Goal: Task Accomplishment & Management: Complete application form

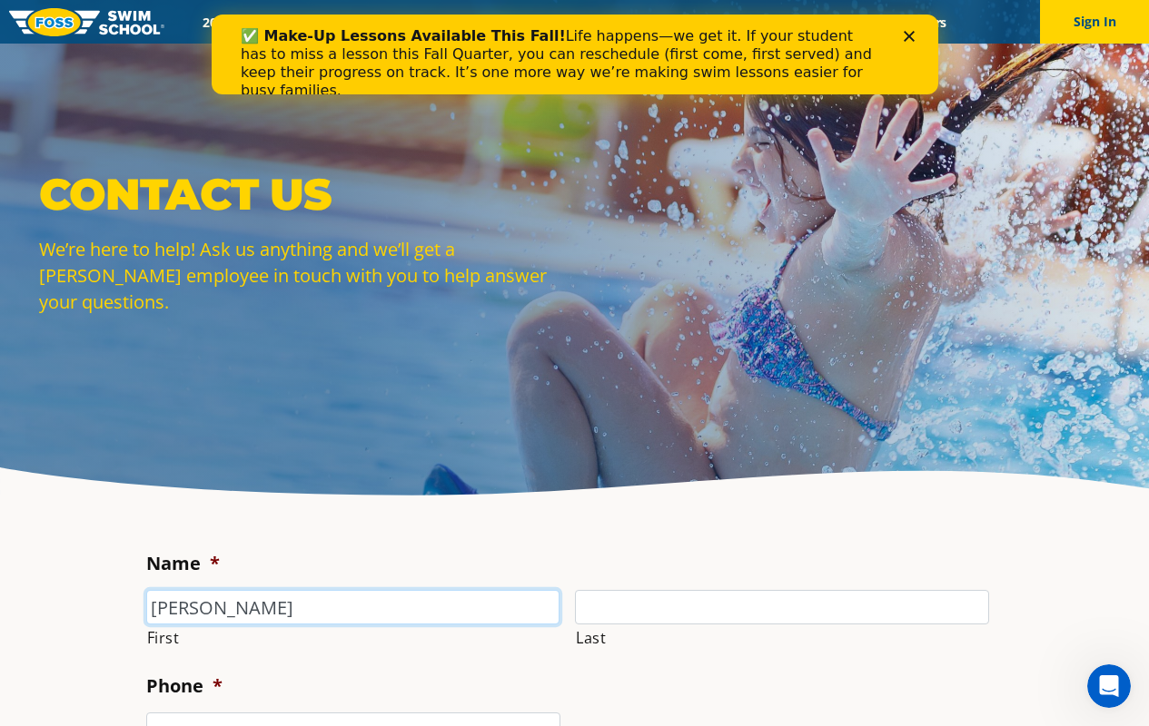
type input "[PERSON_NAME]"
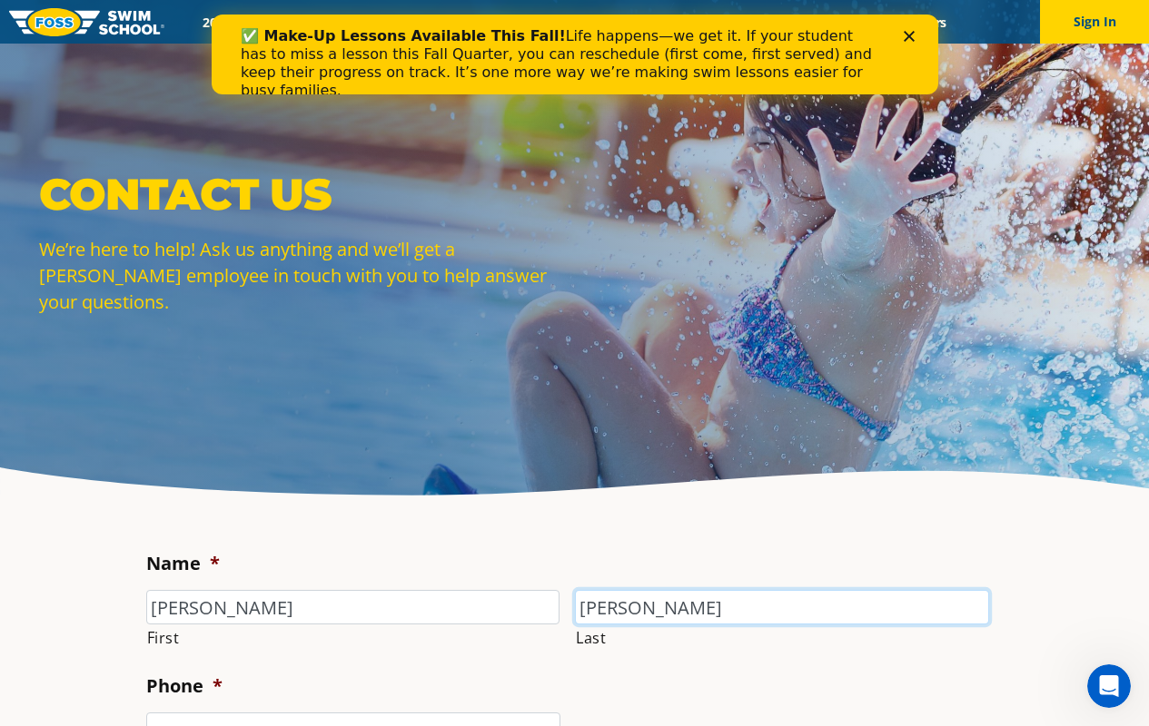
type input "[PERSON_NAME]"
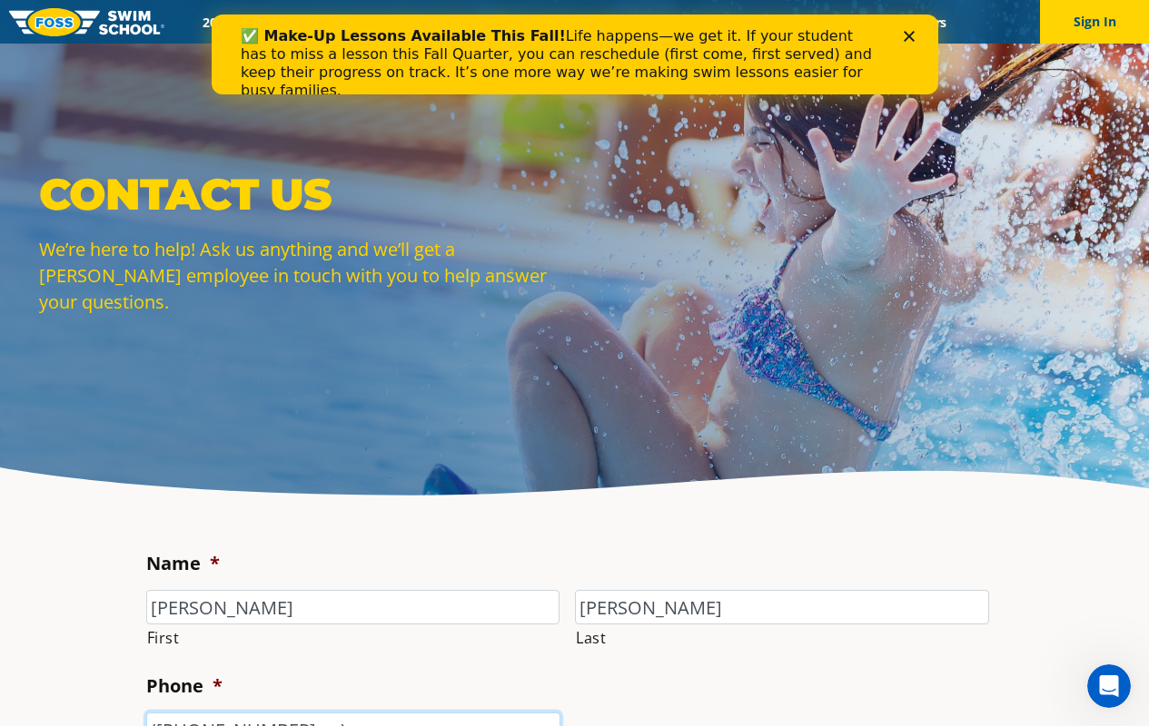
scroll to position [21, 0]
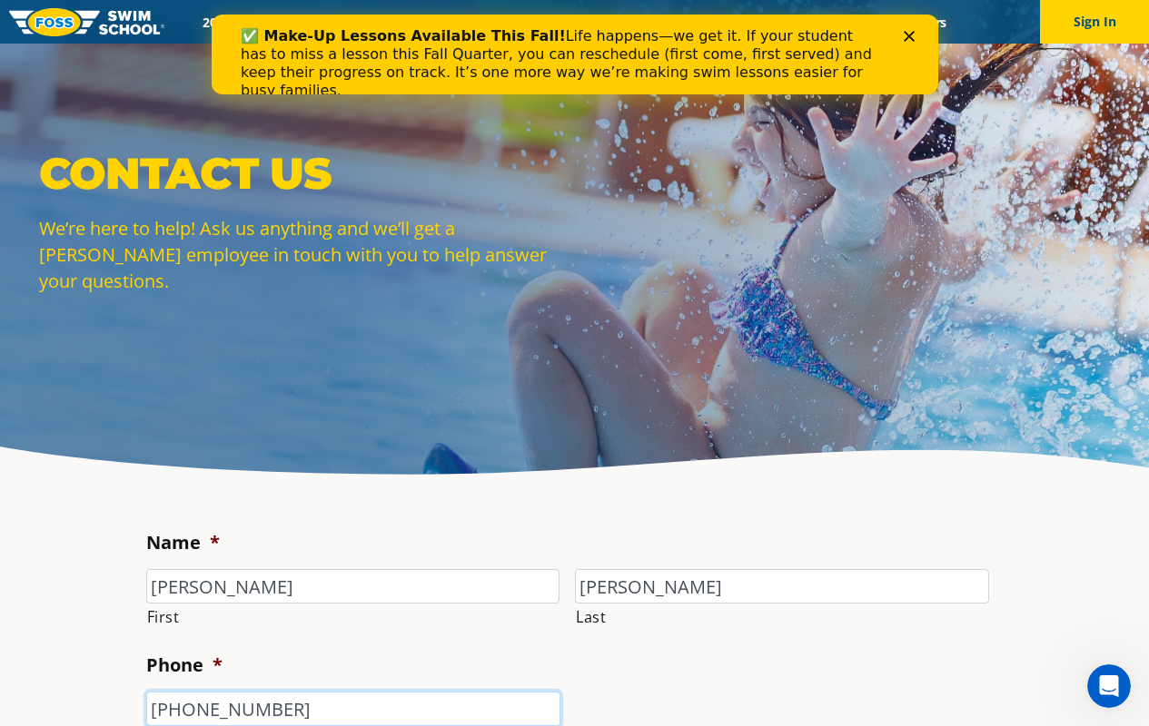
type input "[PHONE_NUMBER]"
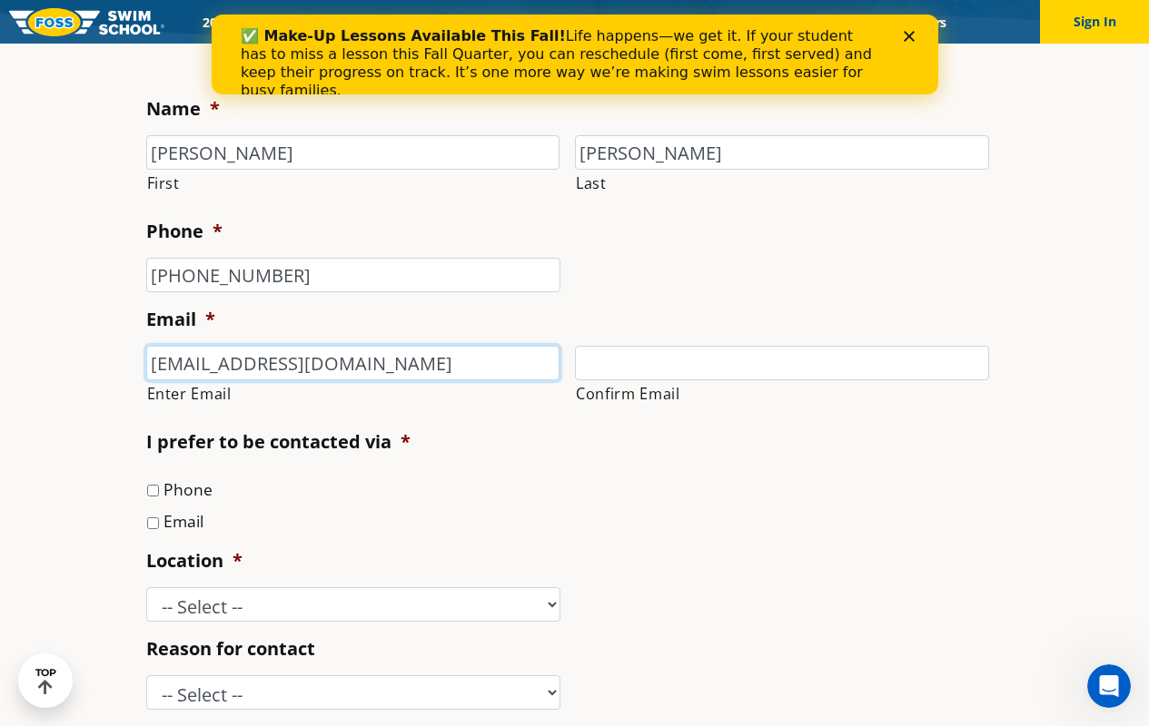
type input "[EMAIL_ADDRESS][DOMAIN_NAME]"
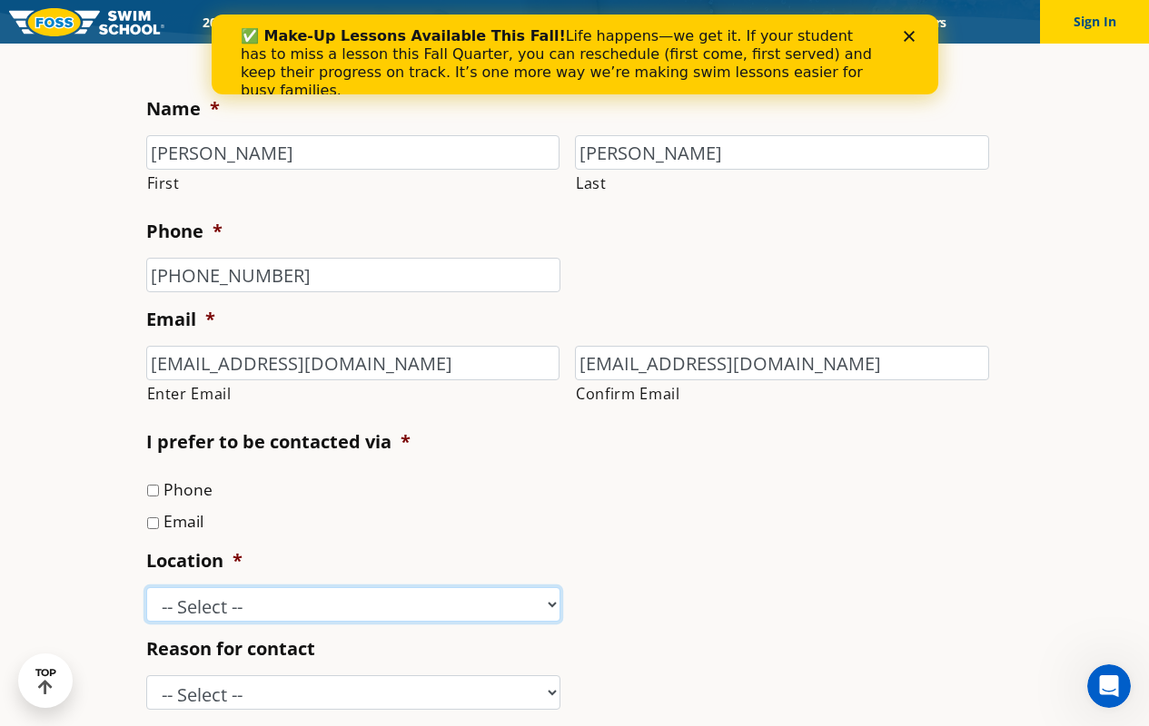
select select "CRV"
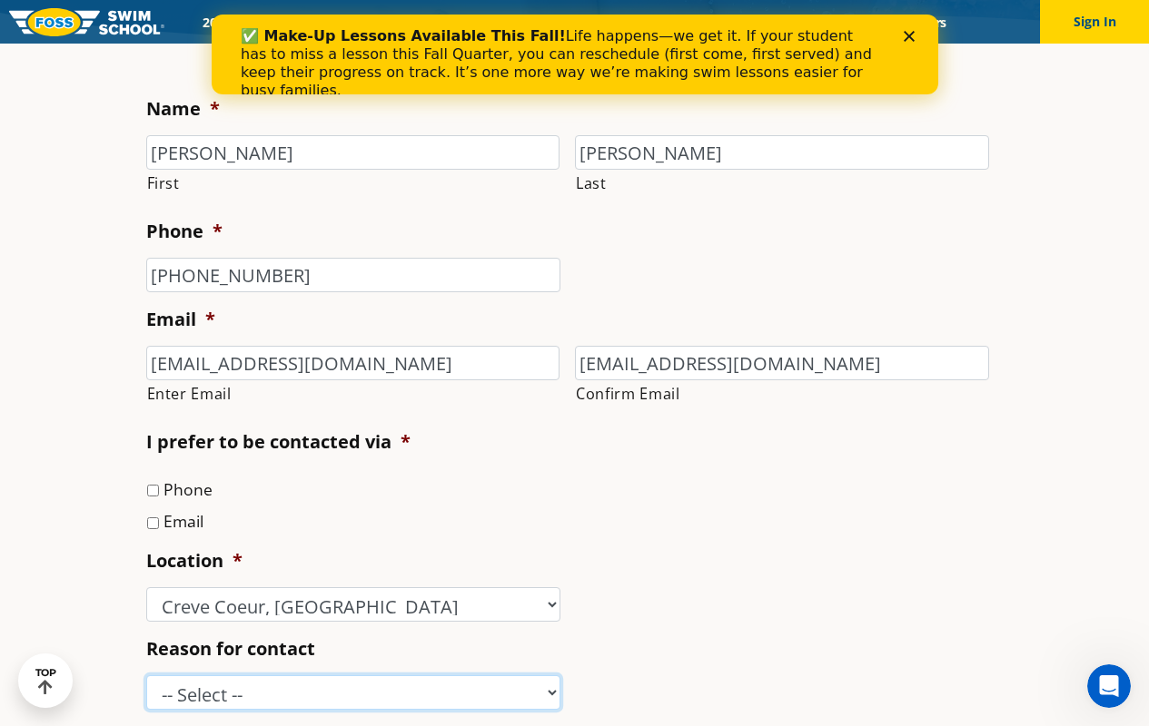
select select "Media Inquiry"
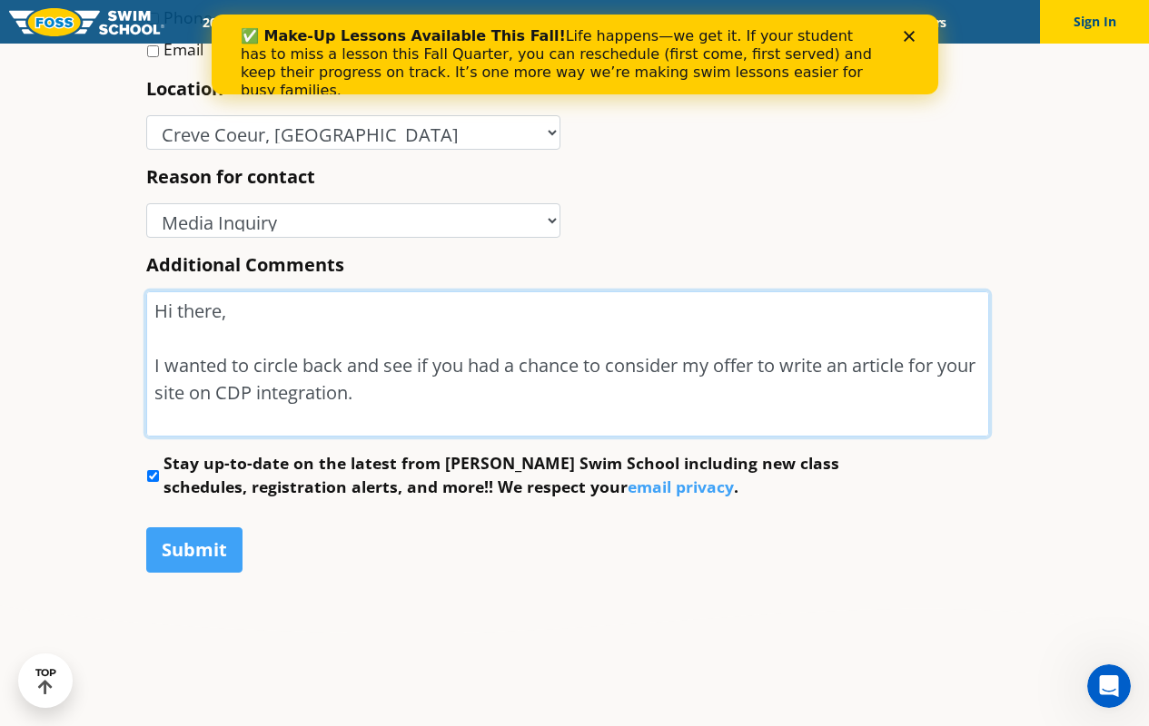
scroll to position [378, 0]
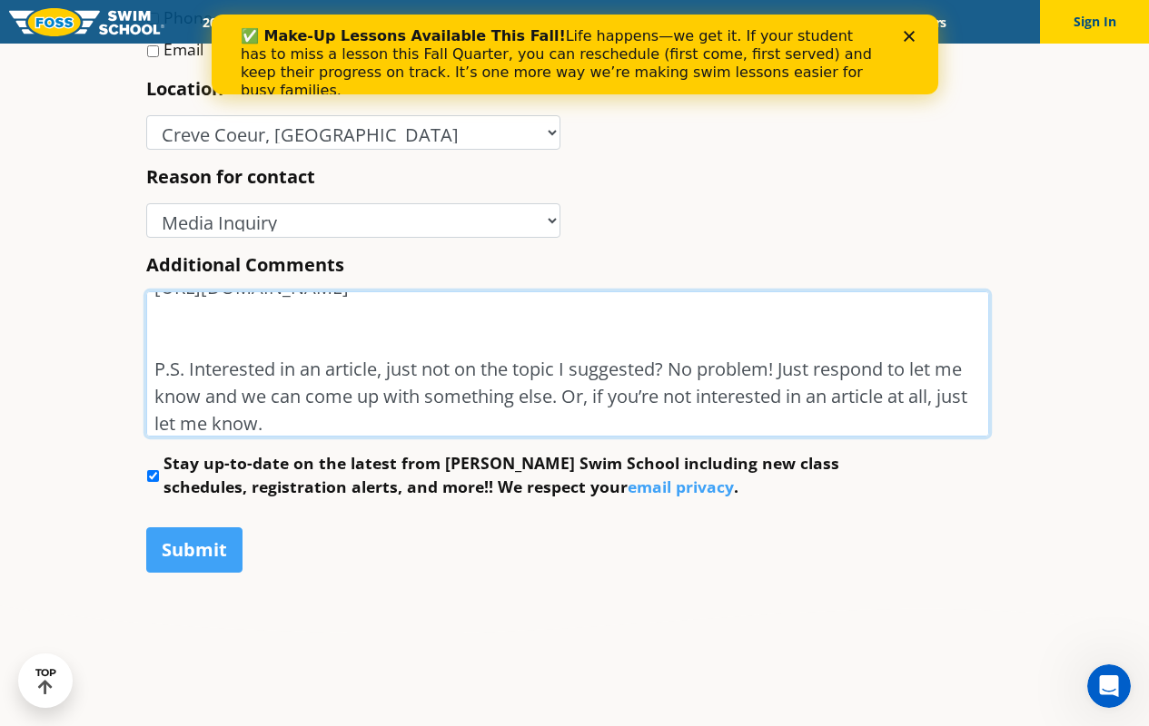
type textarea "Hi there, I wanted to circle back and see if you had a chance to consider my of…"
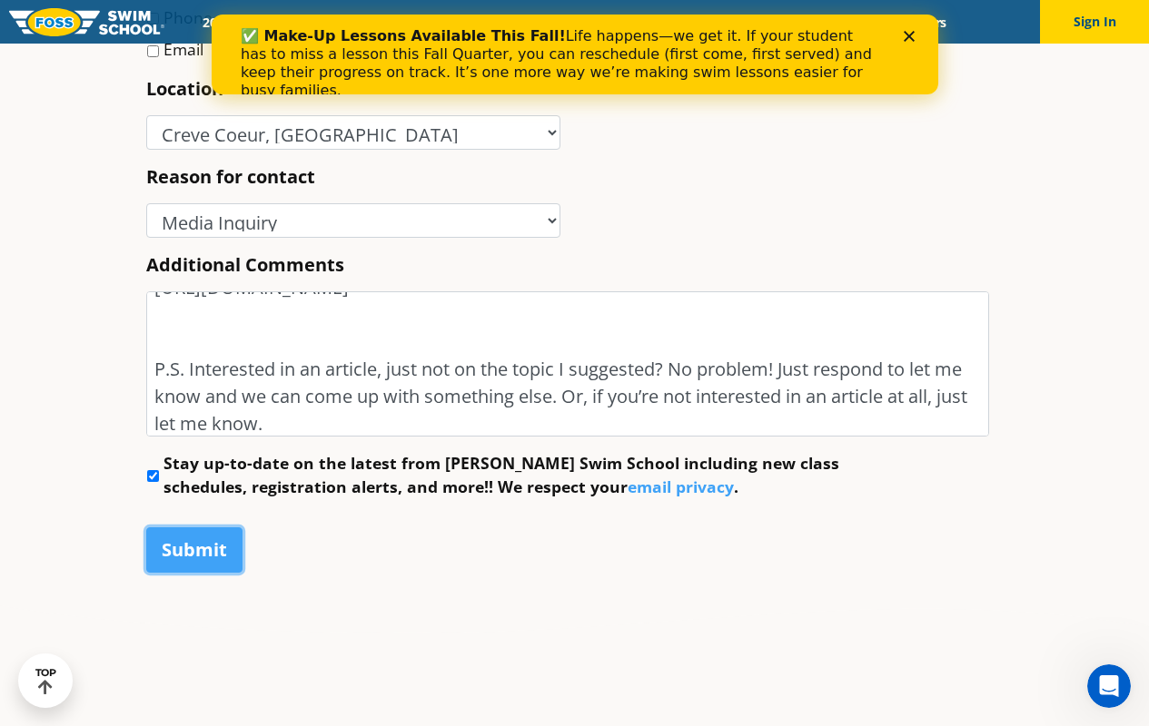
click at [194, 550] on input "Submit" at bounding box center [194, 550] width 96 height 45
